Goal: Information Seeking & Learning: Find contact information

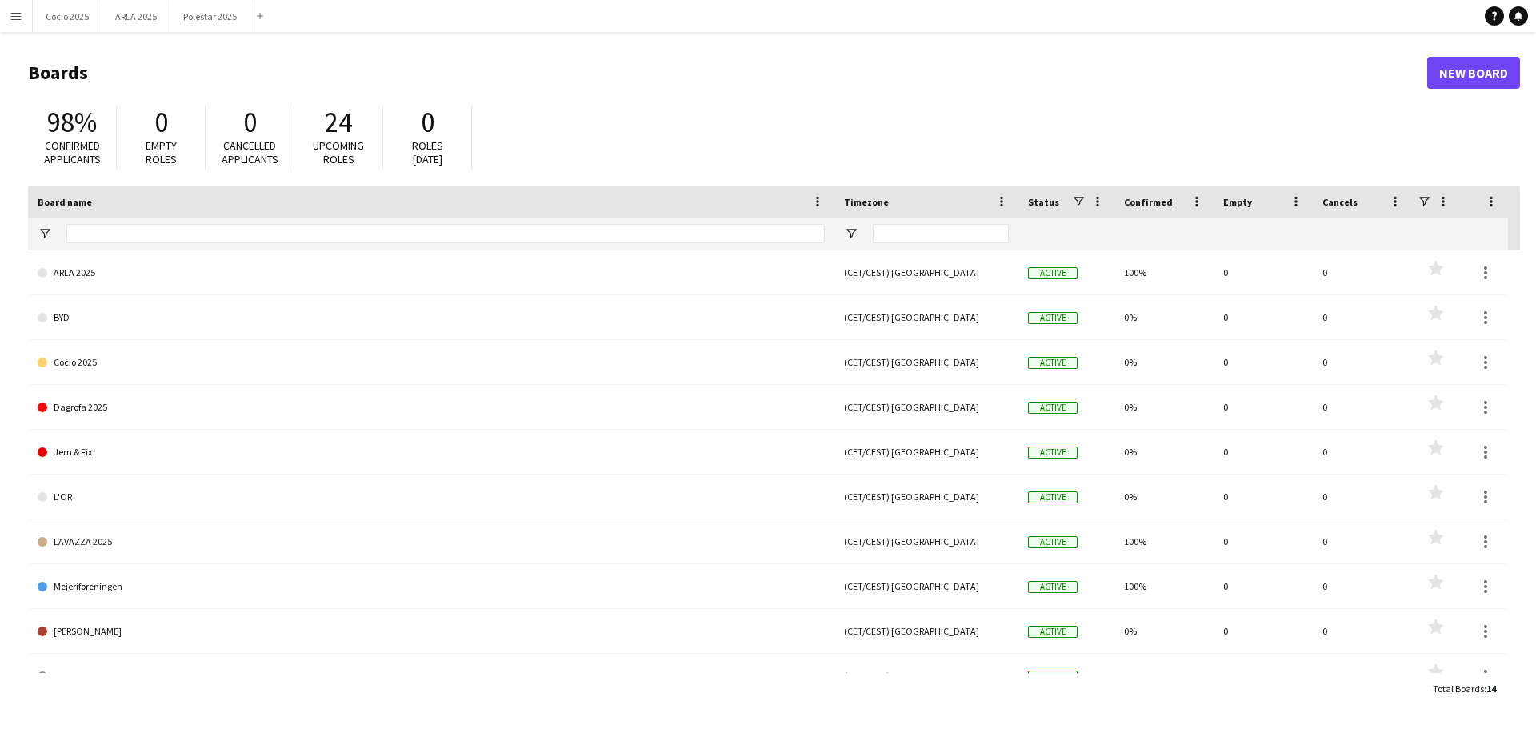
click at [24, 8] on button "Menu" at bounding box center [16, 16] width 32 height 32
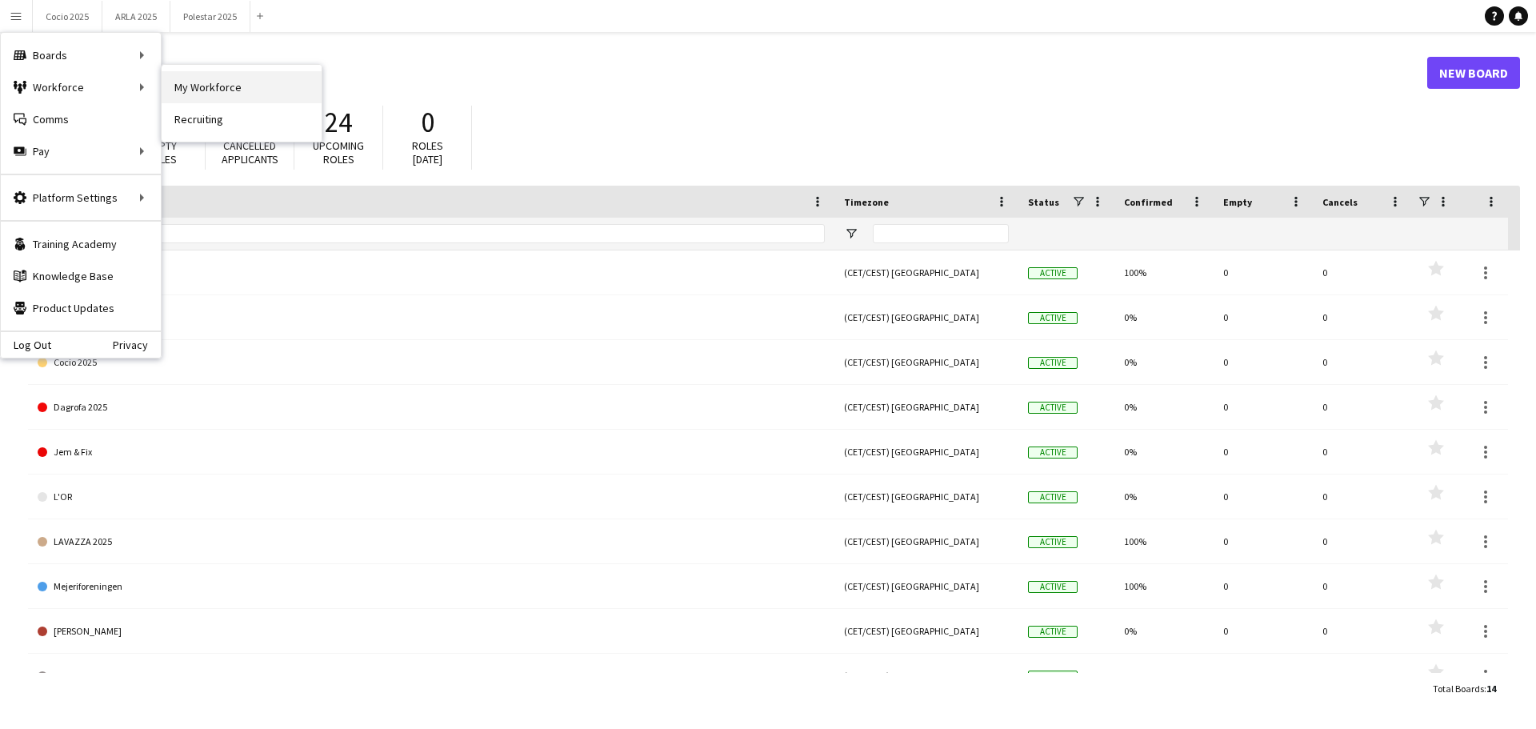
click at [222, 87] on link "My Workforce" at bounding box center [242, 87] width 160 height 32
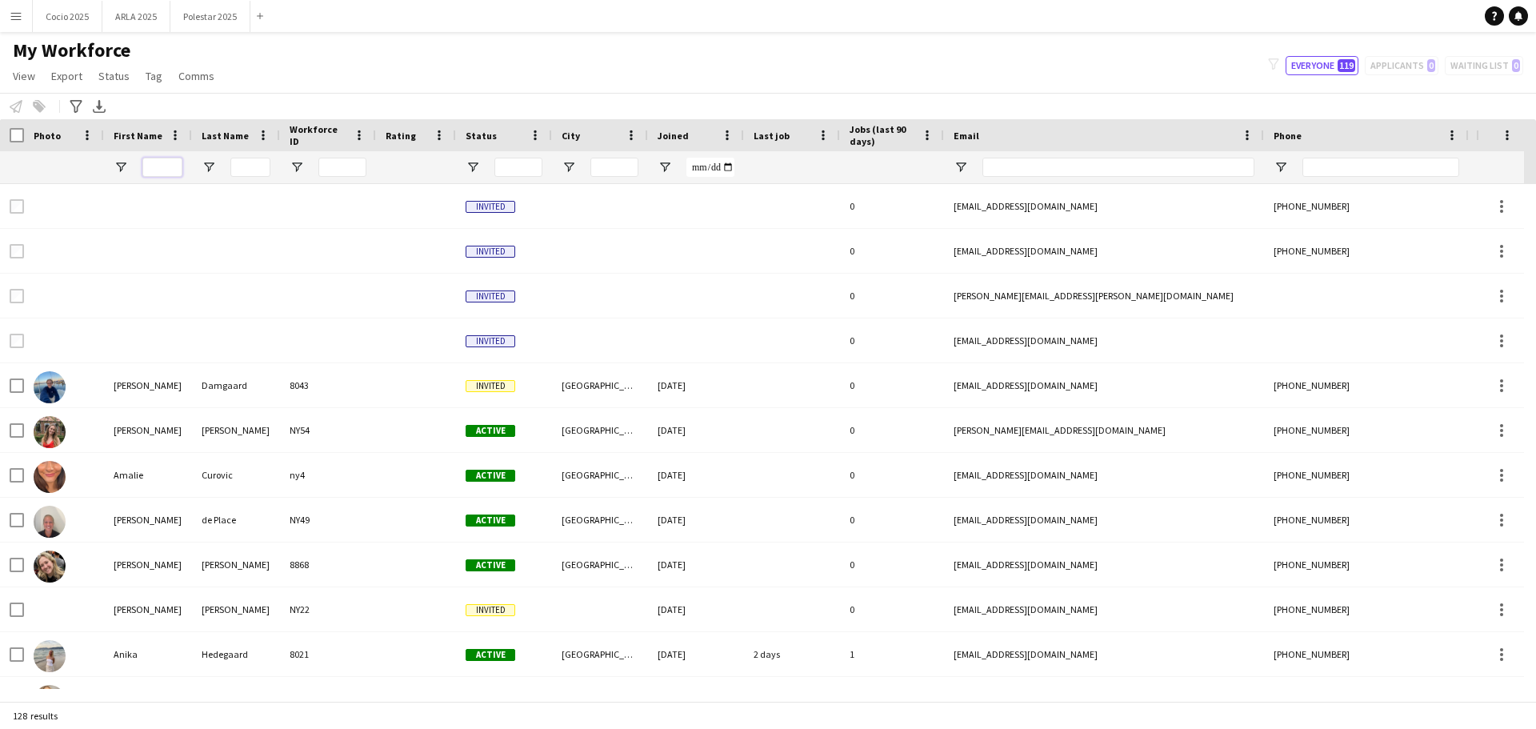
click at [175, 163] on input "First Name Filter Input" at bounding box center [162, 167] width 40 height 19
type input "*"
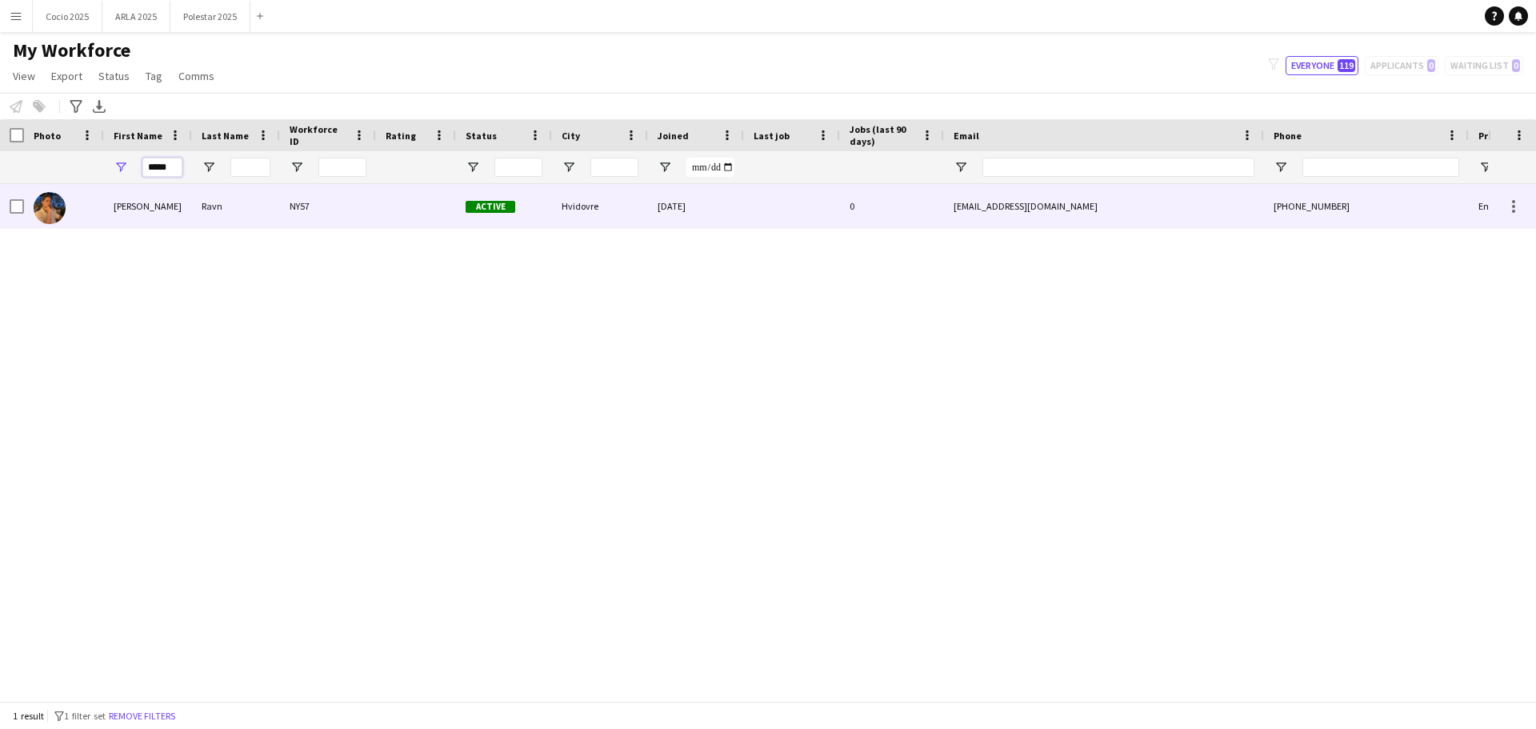
type input "*****"
click at [161, 226] on div "[PERSON_NAME]" at bounding box center [148, 206] width 88 height 44
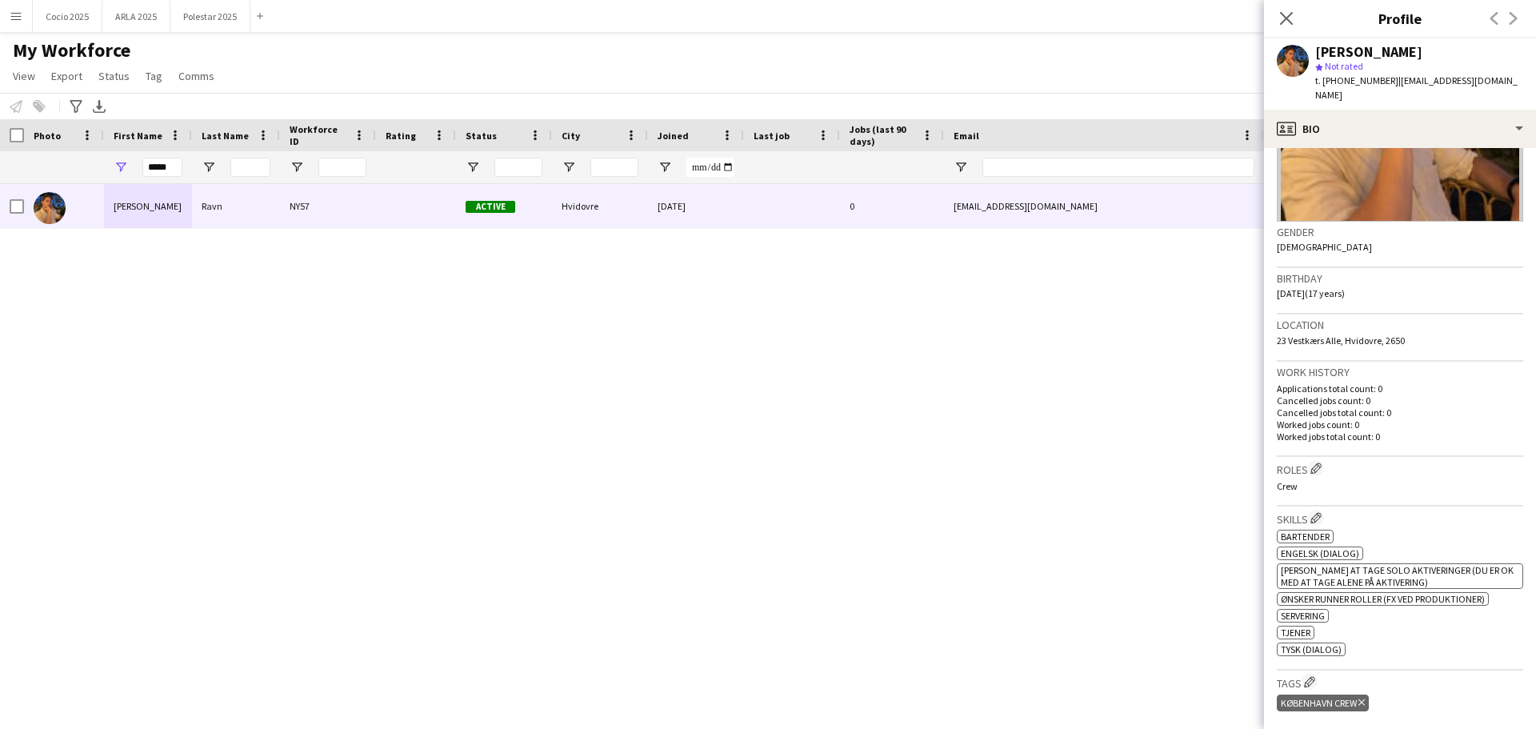
scroll to position [548, 0]
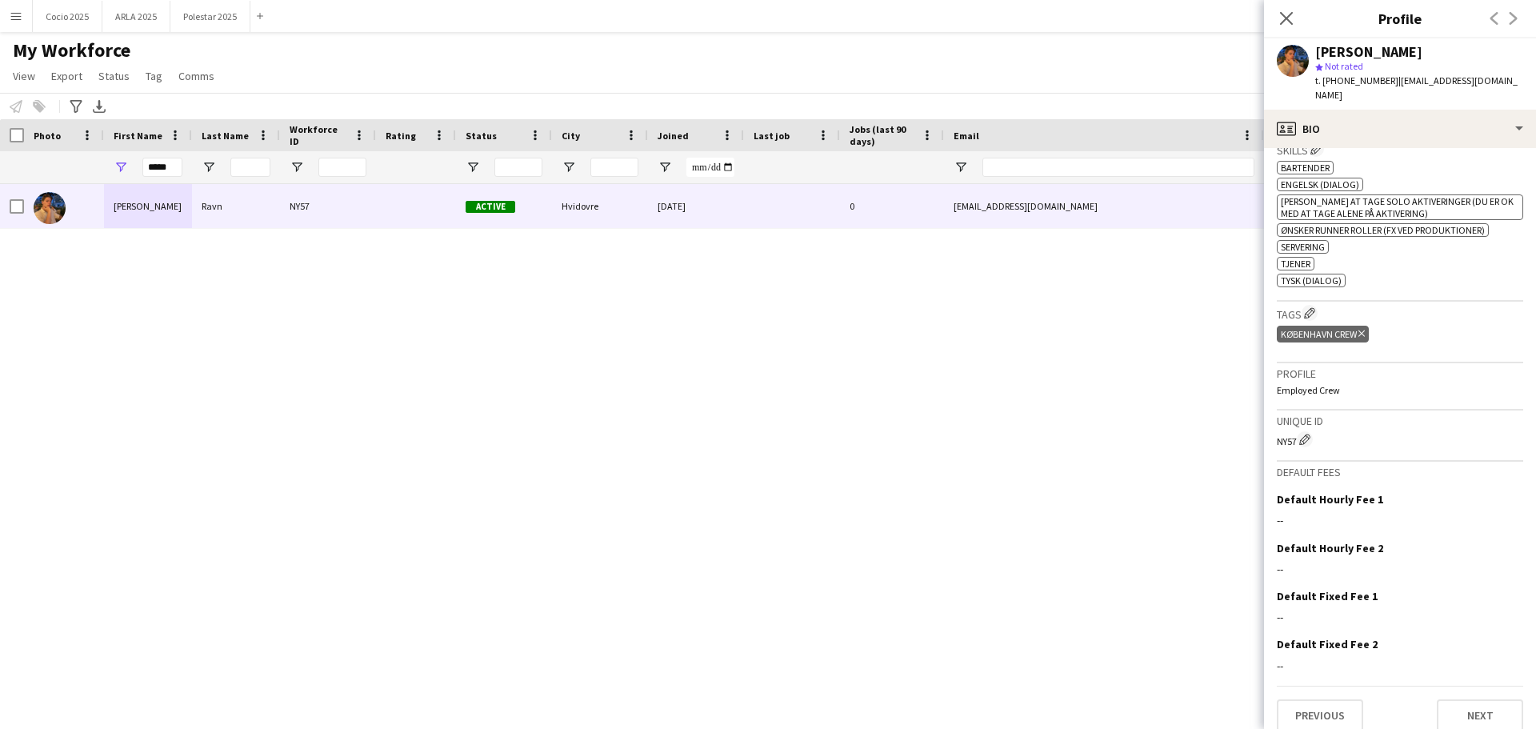
click at [1478, 717] on app-crew-profile-bio "Gender [DEMOGRAPHIC_DATA] Birthday [DEMOGRAPHIC_DATA] (17 years) Location 23 [G…" at bounding box center [1400, 438] width 272 height 581
click at [1476, 712] on button "Next" at bounding box center [1480, 715] width 86 height 32
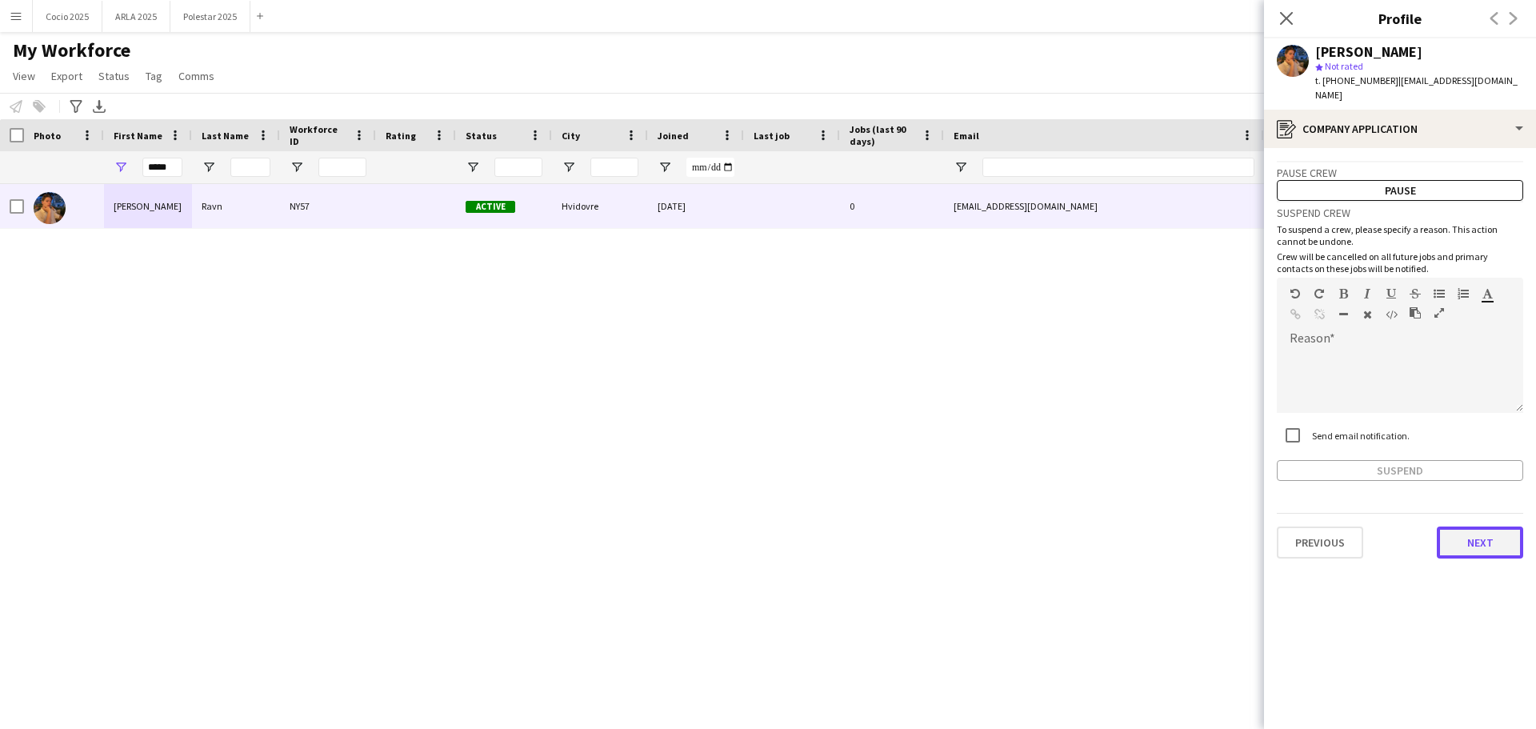
click at [1474, 530] on button "Next" at bounding box center [1480, 542] width 86 height 32
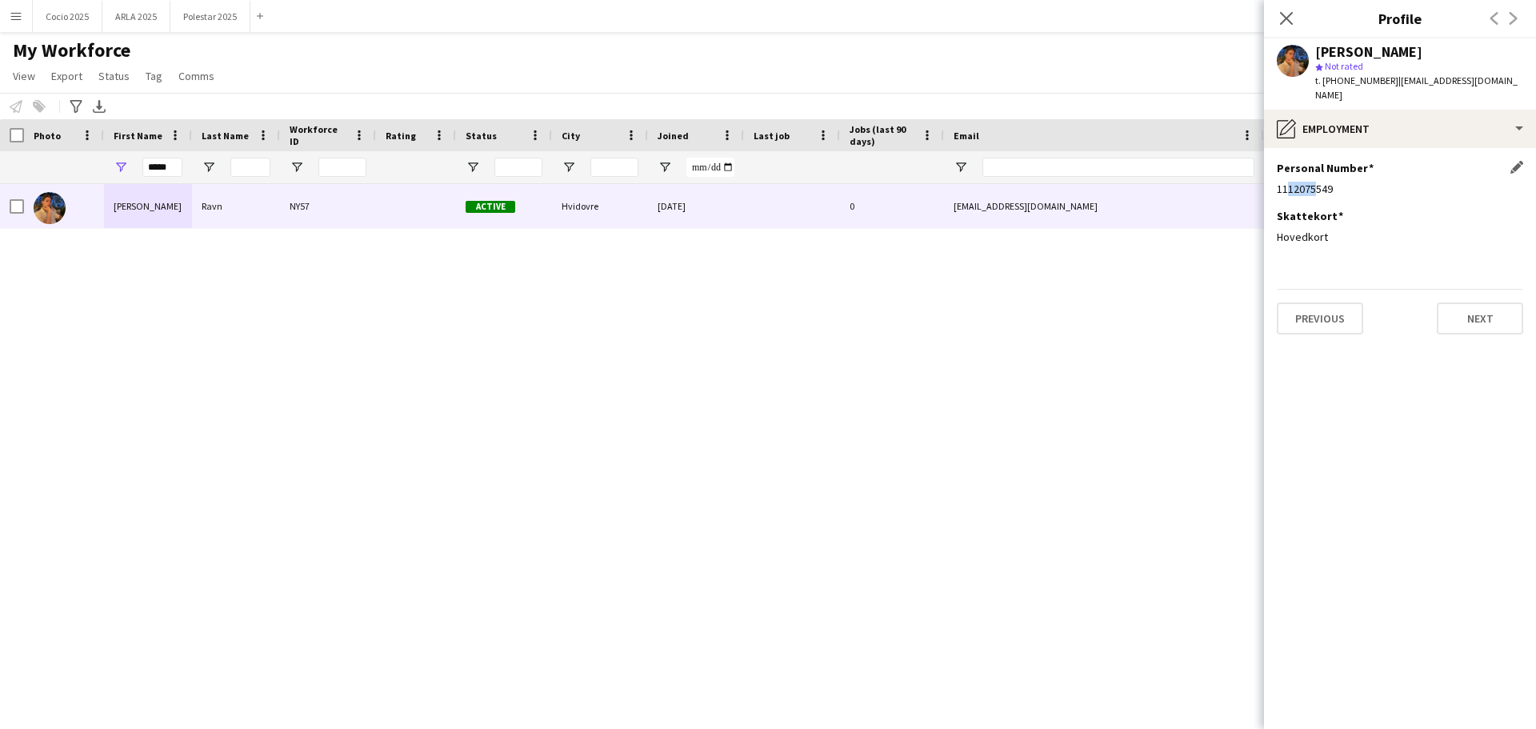
drag, startPoint x: 1292, startPoint y: 170, endPoint x: 1309, endPoint y: 170, distance: 16.8
click at [1309, 182] on div "1112075549" at bounding box center [1400, 189] width 246 height 14
drag, startPoint x: 1278, startPoint y: 175, endPoint x: 1311, endPoint y: 171, distance: 33.8
click at [1311, 182] on div "1112075549" at bounding box center [1400, 189] width 246 height 14
drag, startPoint x: 1338, startPoint y: 80, endPoint x: 1378, endPoint y: 86, distance: 40.5
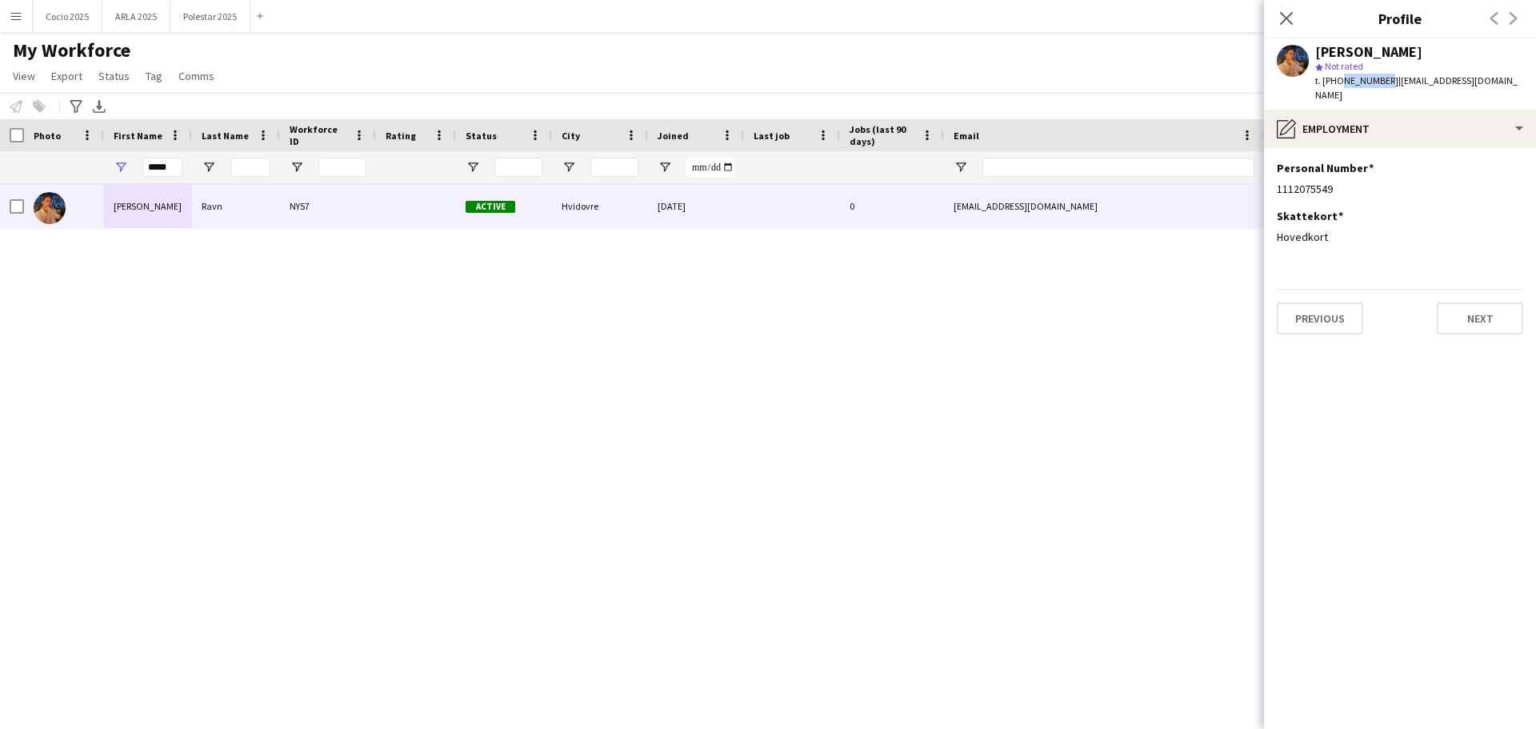
click at [1378, 86] on div "t. [PHONE_NUMBER] | [EMAIL_ADDRESS][DOMAIN_NAME]" at bounding box center [1419, 88] width 208 height 29
click at [1349, 77] on span "t. [PHONE_NUMBER]" at bounding box center [1356, 80] width 83 height 12
drag, startPoint x: 1337, startPoint y: 80, endPoint x: 1355, endPoint y: 80, distance: 18.4
click at [1355, 80] on span "t. [PHONE_NUMBER]" at bounding box center [1356, 80] width 83 height 12
click at [1342, 302] on button "Previous" at bounding box center [1320, 318] width 86 height 32
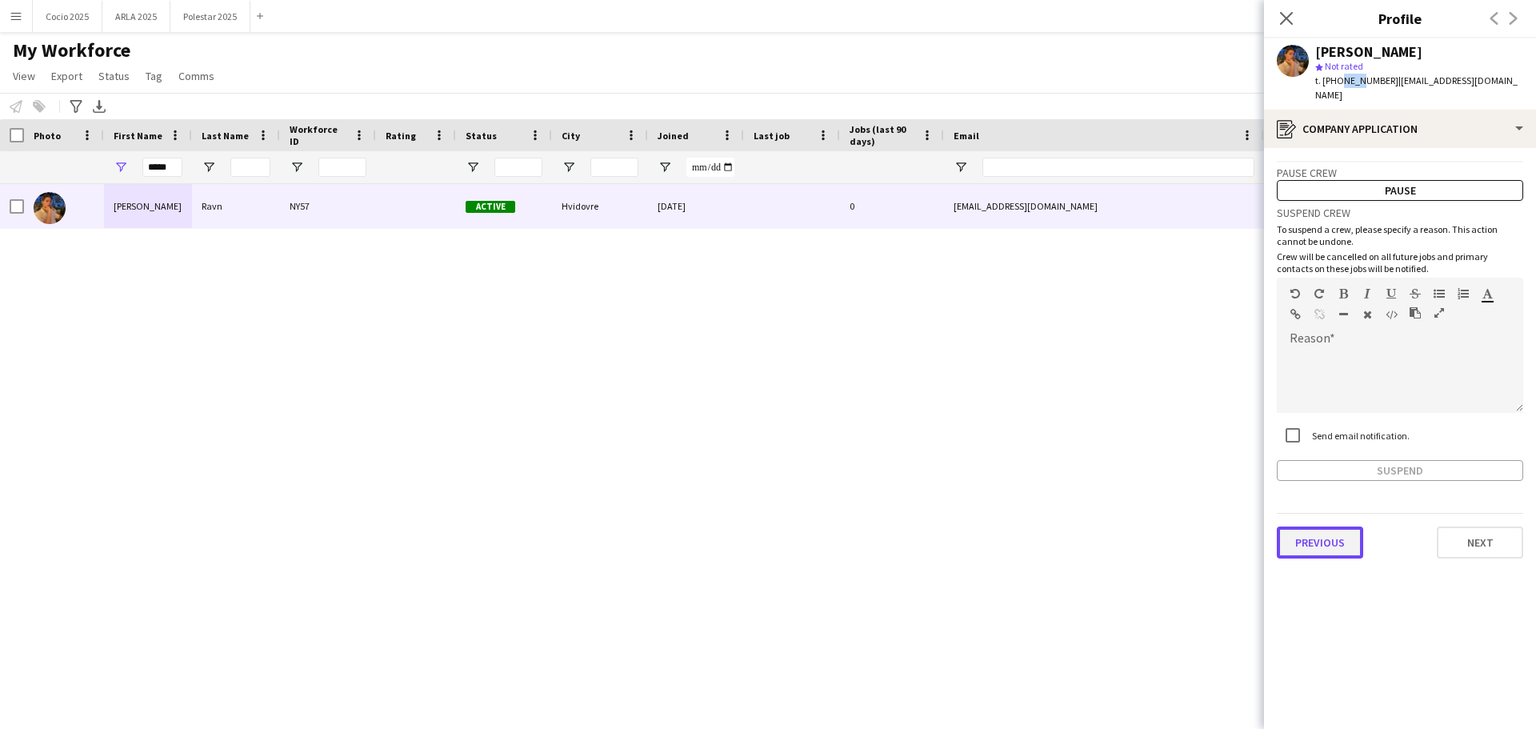
click at [1314, 526] on button "Previous" at bounding box center [1320, 542] width 86 height 32
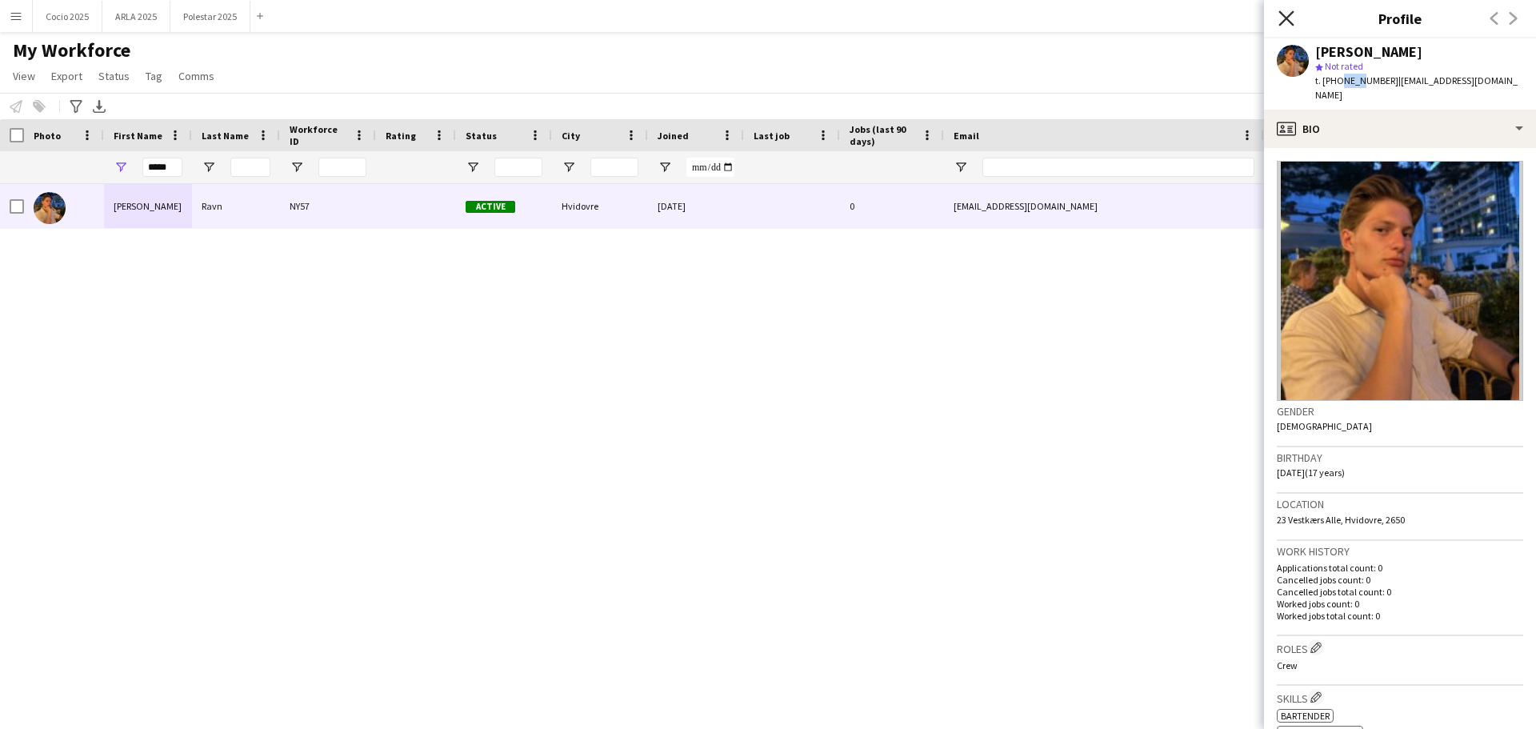
click at [1293, 15] on icon "Close pop-in" at bounding box center [1285, 17] width 15 height 15
